Goal: Task Accomplishment & Management: Use online tool/utility

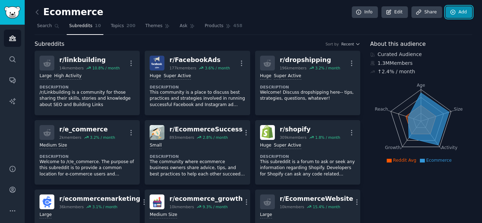
click at [455, 16] on link "Add" at bounding box center [458, 12] width 26 height 12
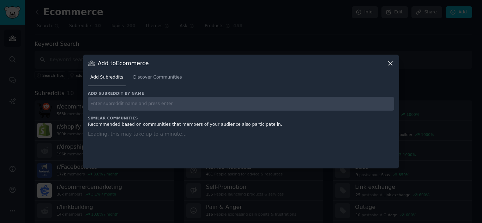
click at [228, 97] on input "text" at bounding box center [241, 104] width 306 height 14
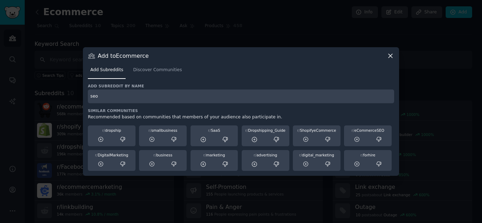
type input "seo"
click at [387, 58] on icon at bounding box center [389, 55] width 7 height 7
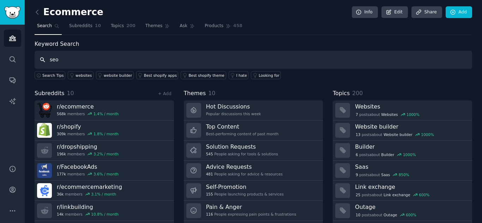
type input "seo"
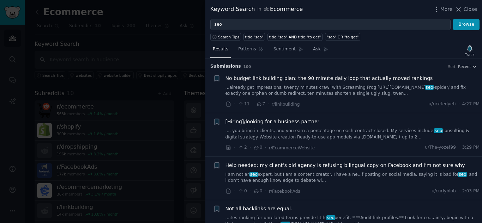
click at [480, 7] on div "Keyword Search in Ecommerce More Close" at bounding box center [343, 9] width 276 height 19
click at [478, 7] on div "Keyword Search in Ecommerce More Close" at bounding box center [343, 9] width 276 height 19
click at [466, 11] on span "Close" at bounding box center [469, 9] width 13 height 7
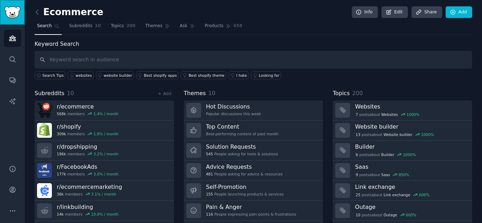
click at [10, 18] on img "Sidebar" at bounding box center [12, 12] width 16 height 12
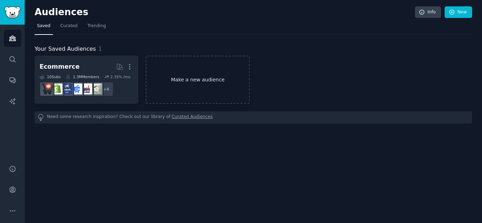
click at [183, 85] on link "Make a new audience" at bounding box center [198, 80] width 104 height 48
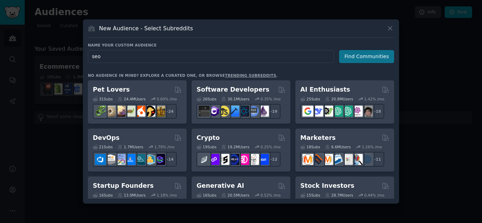
type input "seo"
click at [371, 61] on button "Find Communities" at bounding box center [366, 56] width 55 height 13
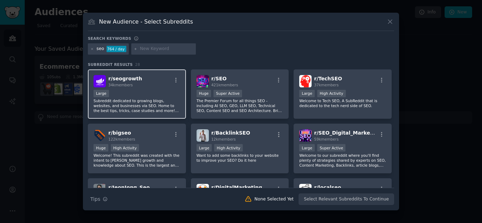
click at [147, 88] on div "r/ seogrowth 34k members Large Subreddit dedicated to growing blogs, websites, …" at bounding box center [137, 94] width 98 height 50
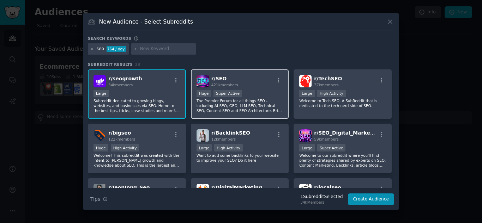
click at [264, 94] on div "Huge Super Active" at bounding box center [239, 94] width 87 height 9
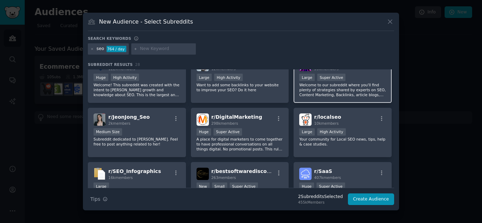
scroll to position [35, 0]
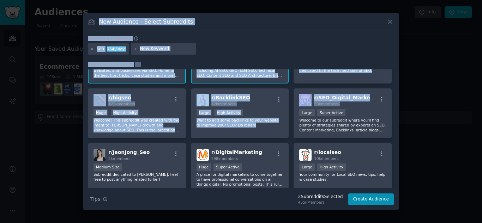
drag, startPoint x: 394, startPoint y: 97, endPoint x: 402, endPoint y: 63, distance: 35.1
click at [402, 63] on div "​ New Audience - Select Subreddits Search keywords seo 764 / day Subreddit Resu…" at bounding box center [240, 111] width 477 height 223
drag, startPoint x: 432, startPoint y: 113, endPoint x: 425, endPoint y: 114, distance: 6.4
click at [433, 114] on div at bounding box center [241, 111] width 482 height 223
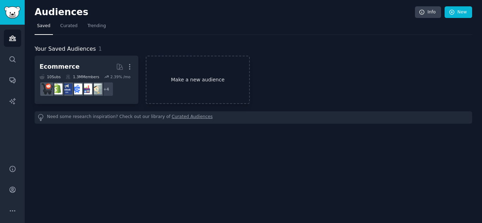
click at [203, 77] on link "Make a new audience" at bounding box center [198, 80] width 104 height 48
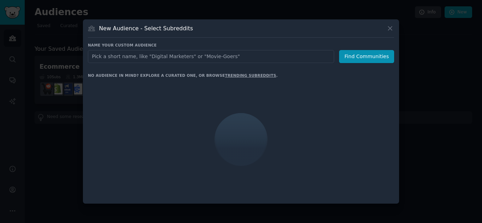
click at [176, 57] on input "text" at bounding box center [211, 56] width 246 height 13
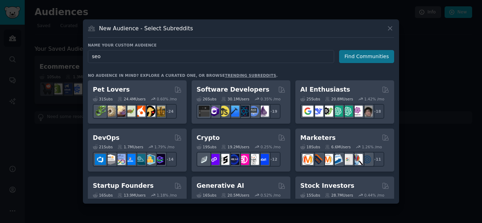
type input "seo"
click at [364, 62] on button "Find Communities" at bounding box center [366, 56] width 55 height 13
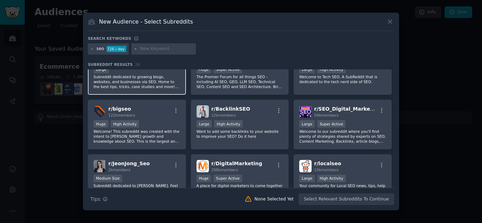
scroll to position [35, 0]
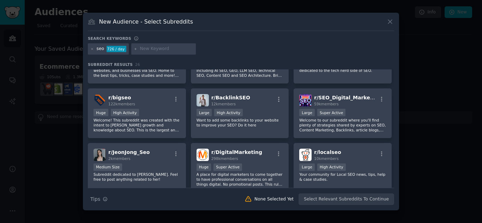
drag, startPoint x: 395, startPoint y: 94, endPoint x: 396, endPoint y: 79, distance: 15.9
click at [396, 79] on div "New Audience - Select Subreddits Search keywords seo 726 / day Subreddit Result…" at bounding box center [241, 112] width 316 height 198
click at [363, 61] on div "Search keywords seo 726 / day Subreddit Results 26 r/ seogrowth 34k members Lar…" at bounding box center [241, 121] width 306 height 170
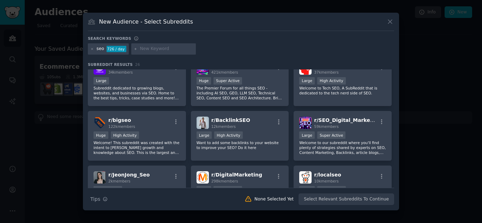
scroll to position [0, 0]
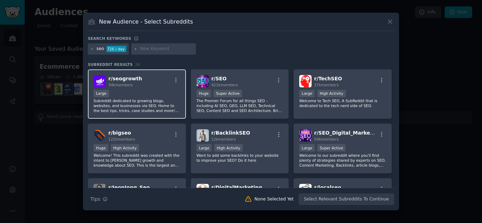
click at [150, 80] on div "r/ seogrowth 34k members" at bounding box center [136, 81] width 87 height 12
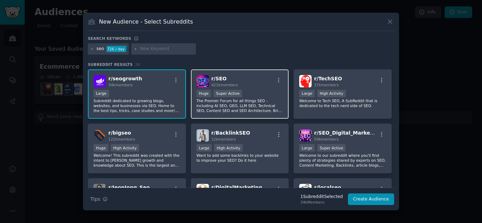
click at [250, 87] on div "r/ SEO 421k members" at bounding box center [239, 81] width 87 height 12
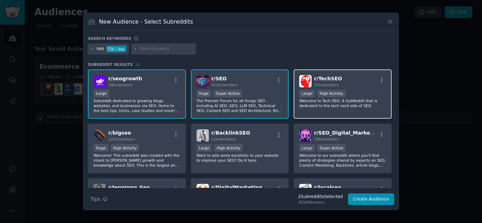
click at [327, 78] on span "r/ TechSEO" at bounding box center [328, 79] width 28 height 6
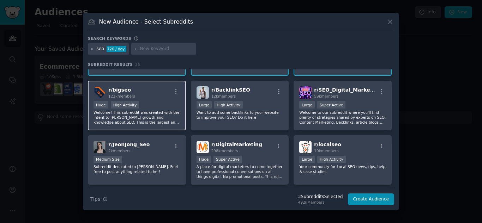
scroll to position [35, 0]
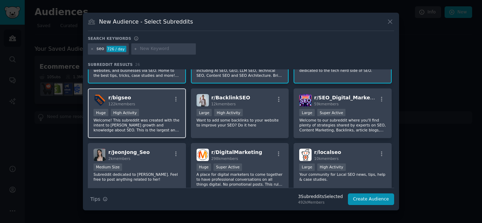
click at [158, 106] on div "r/ bigseo 122k members" at bounding box center [136, 100] width 87 height 12
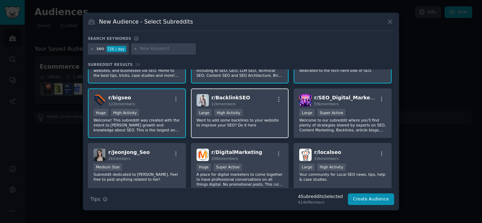
click at [253, 112] on div ">= 80th percentile for submissions / day Large High Activity" at bounding box center [239, 113] width 87 height 9
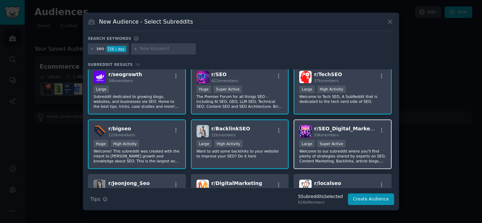
scroll to position [0, 0]
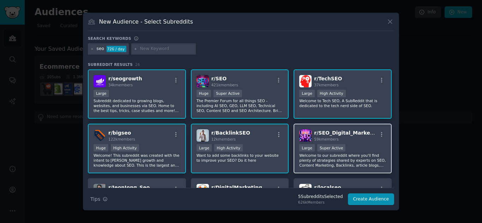
click at [344, 137] on div "59k members" at bounding box center [345, 139] width 63 height 5
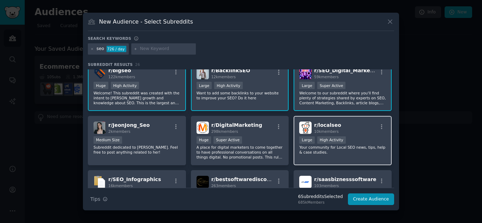
scroll to position [70, 0]
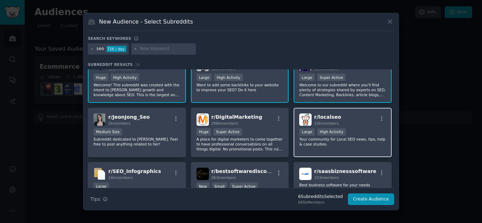
click at [355, 135] on div ">= 80th percentile for submissions / day Large High Activity" at bounding box center [342, 132] width 87 height 9
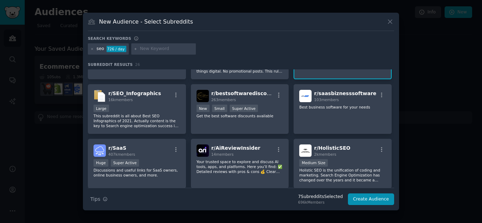
scroll to position [141, 0]
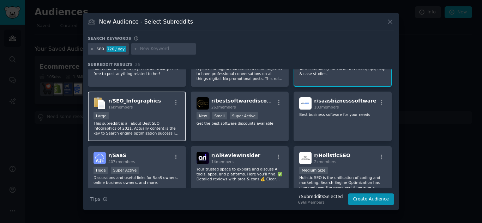
click at [144, 106] on div "16k members" at bounding box center [134, 107] width 53 height 5
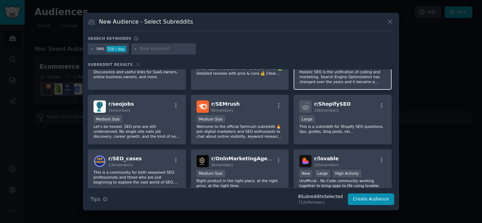
scroll to position [211, 0]
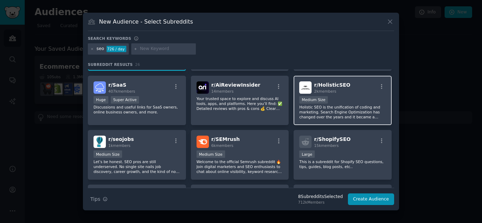
click at [353, 110] on p "Holistic SEO is the unification of coding and marketing. Search Engine Optimiza…" at bounding box center [342, 112] width 87 height 15
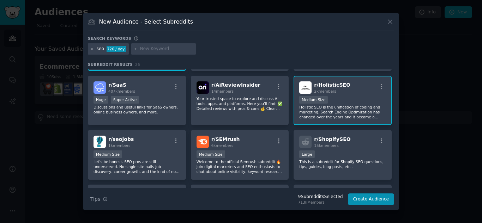
scroll to position [247, 0]
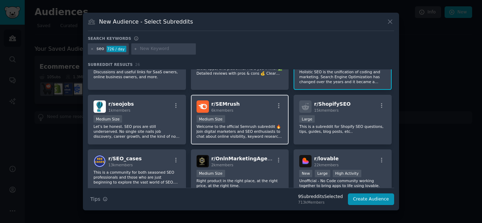
click at [259, 121] on div "Medium Size" at bounding box center [239, 119] width 87 height 9
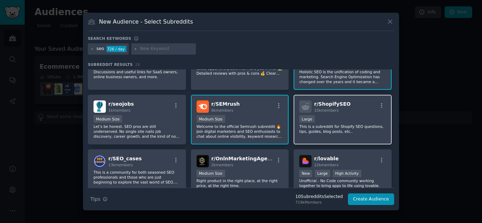
click at [336, 111] on div "15k members" at bounding box center [332, 110] width 36 height 5
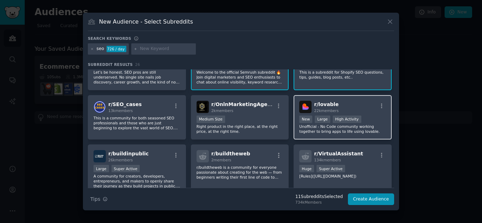
scroll to position [317, 0]
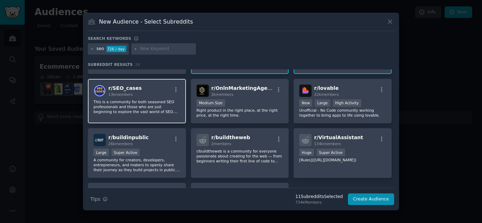
click at [142, 106] on p "This is a community for both seasoned SEO professionals and those who are just …" at bounding box center [136, 106] width 87 height 15
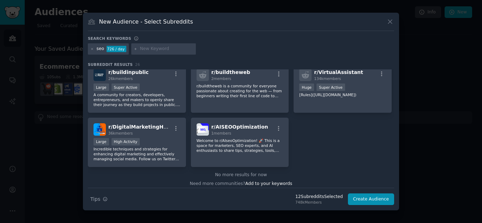
scroll to position [386, 0]
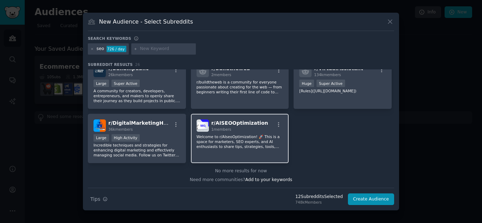
click at [244, 146] on p "Welcome to r/AIseoOptimization! 🚀 This is a space for marketers, SEO experts, a…" at bounding box center [239, 141] width 87 height 15
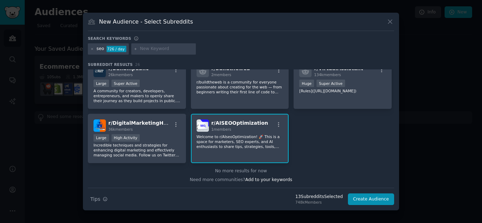
click at [244, 146] on p "Welcome to r/AIseoOptimization! 🚀 This is a space for marketers, SEO experts, a…" at bounding box center [239, 141] width 87 height 15
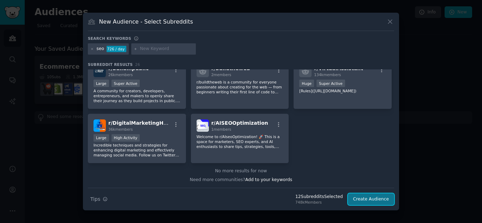
click at [371, 196] on button "Create Audience" at bounding box center [371, 200] width 47 height 12
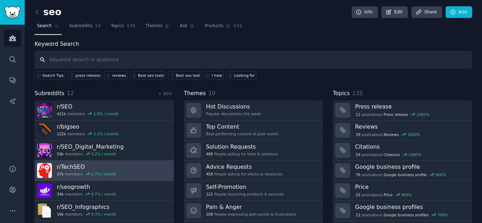
scroll to position [20, 0]
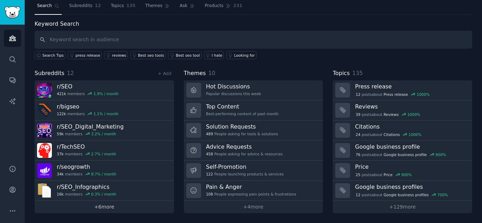
click at [100, 205] on link "+ 6 more" at bounding box center [104, 207] width 139 height 12
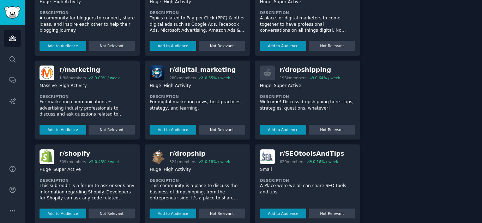
scroll to position [270, 0]
